Goal: Information Seeking & Learning: Learn about a topic

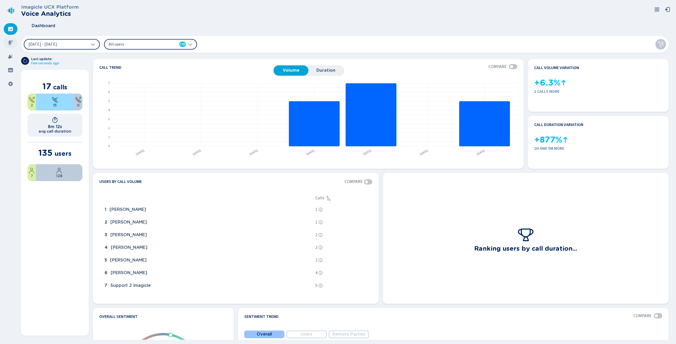
click at [10, 42] on icon at bounding box center [10, 42] width 5 height 5
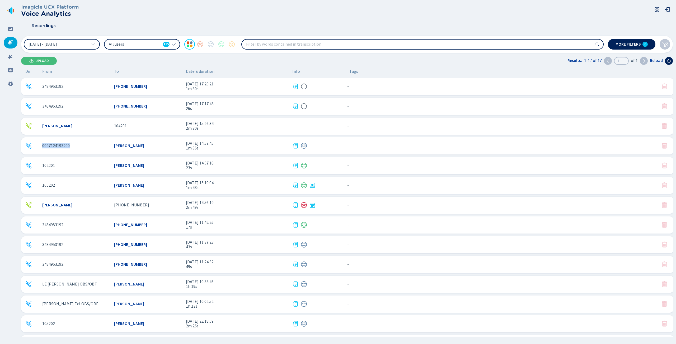
drag, startPoint x: 39, startPoint y: 148, endPoint x: 80, endPoint y: 147, distance: 40.9
click at [77, 147] on div "0097124193200 [PERSON_NAME] [DATE] 14:57:45 1m 36s - {{hiddenTagsCount}} more" at bounding box center [347, 145] width 652 height 17
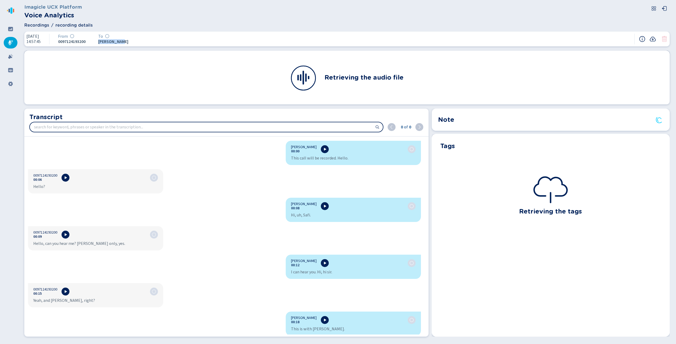
drag, startPoint x: 103, startPoint y: 42, endPoint x: 136, endPoint y: 42, distance: 33.0
click at [136, 42] on div "[DATE] 14:57:45 From 0097124193200 To [PERSON_NAME]" at bounding box center [346, 39] width 645 height 15
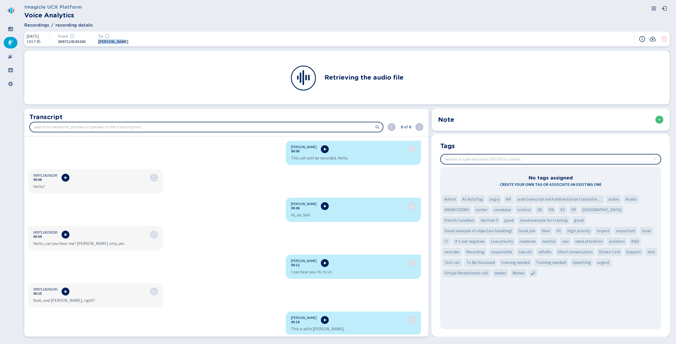
click at [127, 41] on span "[PERSON_NAME]" at bounding box center [113, 41] width 30 height 5
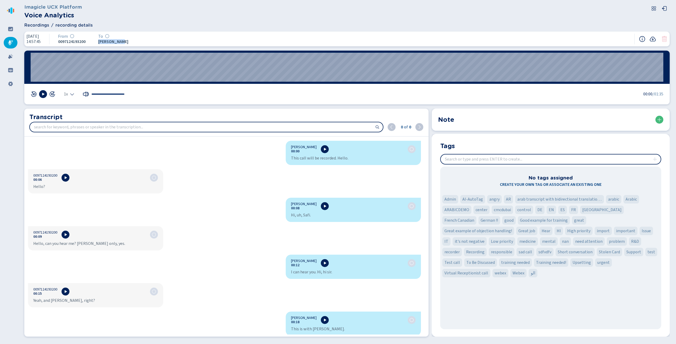
drag, startPoint x: 130, startPoint y: 42, endPoint x: 101, endPoint y: 46, distance: 29.0
click at [101, 46] on div "[DATE] 14:57:45 From 0097124193200 To [PERSON_NAME]" at bounding box center [346, 39] width 645 height 15
click at [103, 41] on span "[PERSON_NAME]" at bounding box center [113, 41] width 30 height 5
drag, startPoint x: 102, startPoint y: 43, endPoint x: 123, endPoint y: 37, distance: 21.5
click at [153, 42] on div "[DATE] 14:57:45 From 0097124193200 To [PERSON_NAME]" at bounding box center [346, 39] width 645 height 15
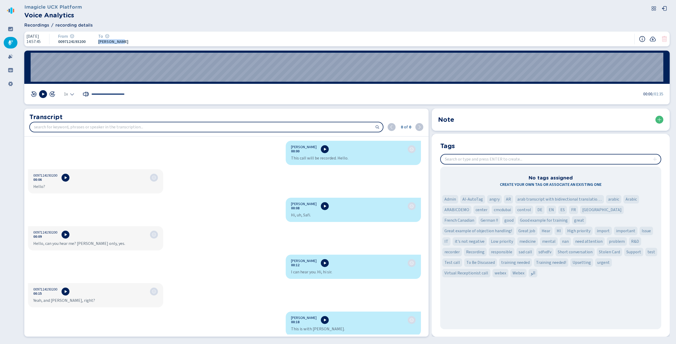
click at [644, 38] on icon at bounding box center [642, 39] width 6 height 6
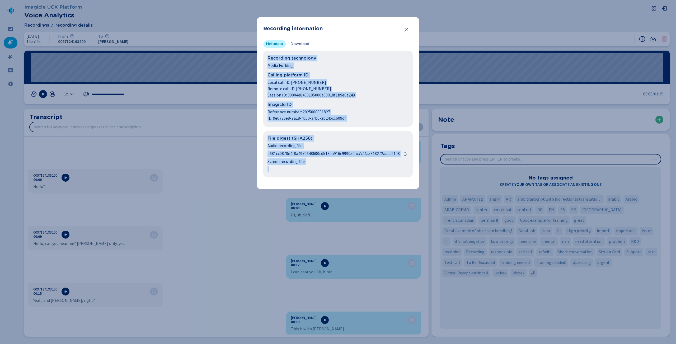
drag, startPoint x: 269, startPoint y: 58, endPoint x: 339, endPoint y: 167, distance: 129.9
click at [339, 167] on div "Recording technology Media Forking Calling platform ID Local call ID: 30553178 …" at bounding box center [337, 114] width 149 height 127
click at [328, 165] on div "File digest (SHA256) Audio recording file: a681cc0870e4f8a4979648600cd513ea916c…" at bounding box center [337, 153] width 141 height 37
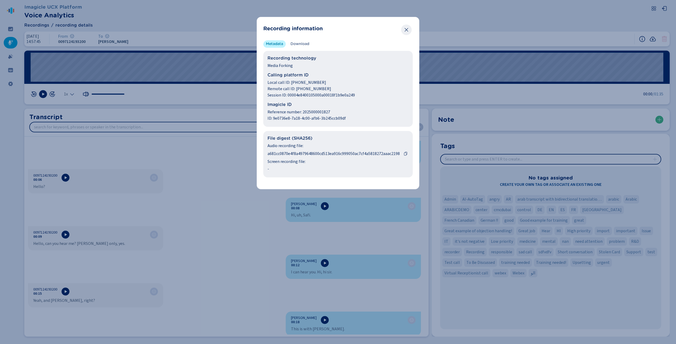
click at [406, 28] on icon "Close" at bounding box center [405, 29] width 5 height 5
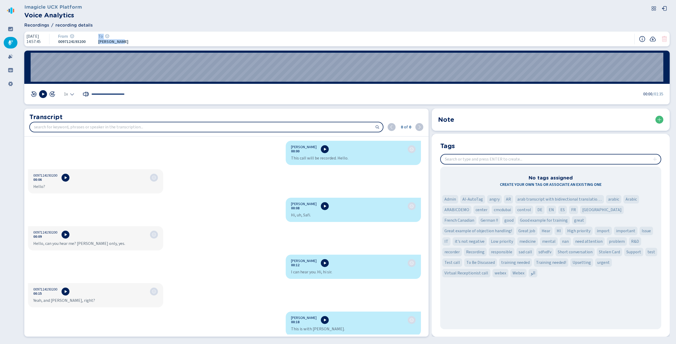
drag, startPoint x: 104, startPoint y: 37, endPoint x: 140, endPoint y: 40, distance: 36.0
click at [140, 43] on div "[DATE] 14:57:45 From 0097124193200 To [PERSON_NAME]" at bounding box center [346, 39] width 645 height 15
click at [140, 40] on div "[DATE] 14:57:45 From 0097124193200 To [PERSON_NAME]" at bounding box center [346, 39] width 645 height 15
drag, startPoint x: 139, startPoint y: 41, endPoint x: 98, endPoint y: 32, distance: 42.1
click at [99, 34] on div "[DATE] 14:57:45 From 0097124193200 To [PERSON_NAME]" at bounding box center [346, 39] width 645 height 15
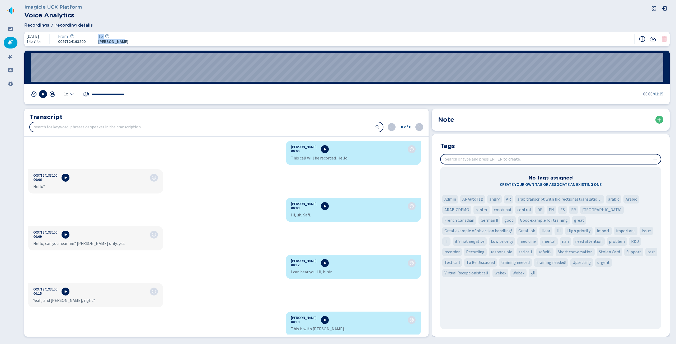
click at [98, 31] on div "Imagicle UCX Platform Voice Analytics Recordings recording details [DATE] 14:57…" at bounding box center [348, 172] width 654 height 344
drag, startPoint x: 62, startPoint y: 42, endPoint x: 90, endPoint y: 44, distance: 28.3
click at [90, 44] on div "From 0097124193200" at bounding box center [71, 39] width 38 height 11
drag, startPoint x: 103, startPoint y: 36, endPoint x: 106, endPoint y: 37, distance: 3.2
click at [103, 37] on span "To" at bounding box center [100, 36] width 5 height 5
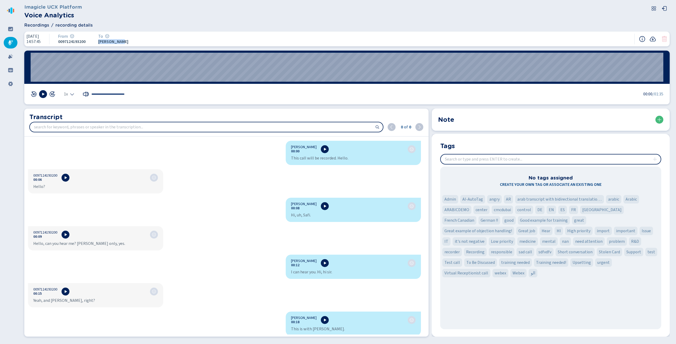
drag, startPoint x: 102, startPoint y: 42, endPoint x: 154, endPoint y: 38, distance: 52.1
click at [155, 39] on div "[DATE] 14:57:45 From 0097124193200 To [PERSON_NAME]" at bounding box center [346, 39] width 645 height 15
drag, startPoint x: 136, startPoint y: 43, endPoint x: 103, endPoint y: 40, distance: 33.1
click at [103, 40] on div "[DATE] 14:57:45 From 0097124193200 To [PERSON_NAME]" at bounding box center [346, 39] width 645 height 15
click at [121, 41] on span "[PERSON_NAME]" at bounding box center [113, 41] width 30 height 5
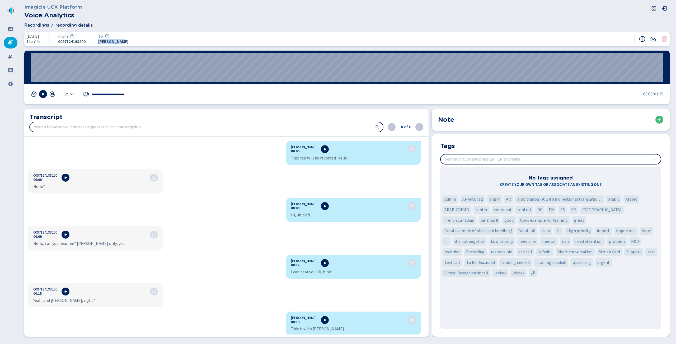
drag, startPoint x: 126, startPoint y: 41, endPoint x: 103, endPoint y: 40, distance: 23.0
click at [103, 40] on span "[PERSON_NAME]" at bounding box center [113, 41] width 30 height 5
click at [104, 41] on span "[PERSON_NAME]" at bounding box center [113, 41] width 30 height 5
drag, startPoint x: 104, startPoint y: 41, endPoint x: 127, endPoint y: 40, distance: 23.5
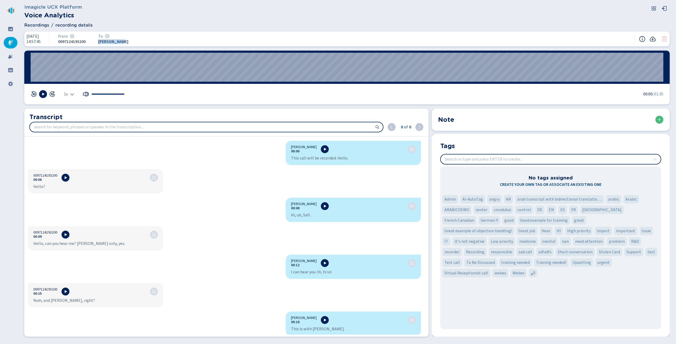
click at [127, 40] on span "[PERSON_NAME]" at bounding box center [113, 41] width 30 height 5
click at [127, 41] on span "[PERSON_NAME]" at bounding box center [113, 41] width 30 height 5
drag, startPoint x: 103, startPoint y: 41, endPoint x: 133, endPoint y: 44, distance: 30.0
click at [132, 44] on div "To [PERSON_NAME]" at bounding box center [112, 39] width 41 height 11
click at [132, 40] on div "To [PERSON_NAME]" at bounding box center [112, 39] width 41 height 11
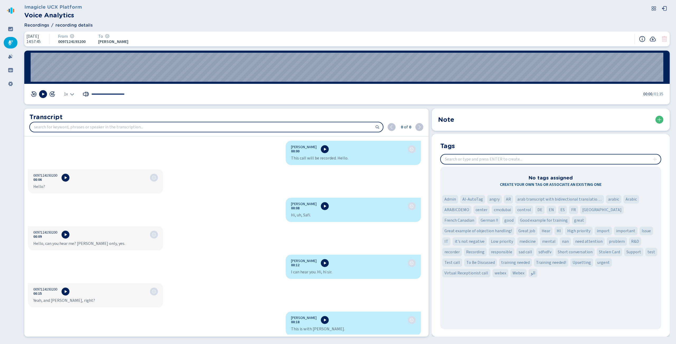
click at [39, 25] on span "Recordings" at bounding box center [36, 25] width 25 height 6
